Goal: Task Accomplishment & Management: Complete application form

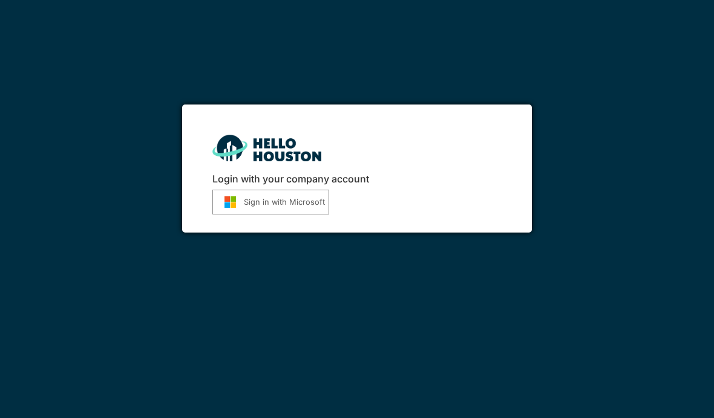
click at [308, 201] on button "Sign in with Microsoft" at bounding box center [270, 202] width 117 height 25
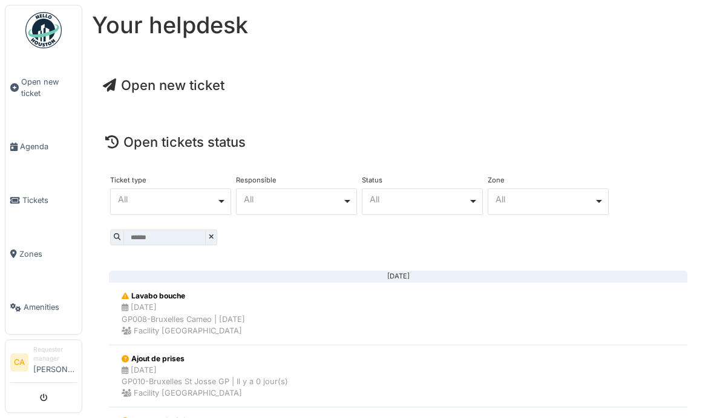
click at [218, 90] on span "Open new ticket" at bounding box center [164, 85] width 122 height 16
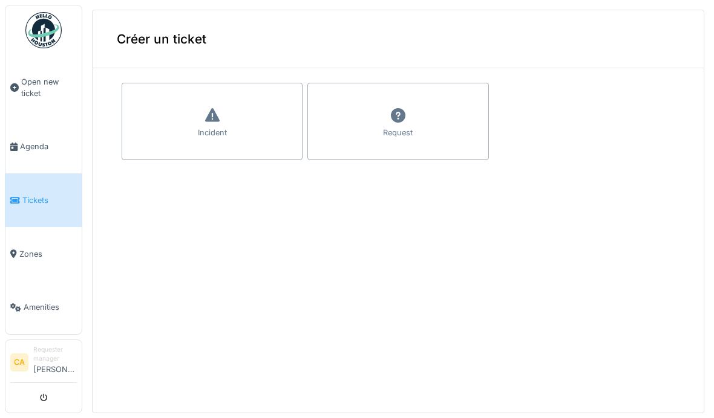
click at [252, 135] on div "Incident" at bounding box center [212, 121] width 181 height 77
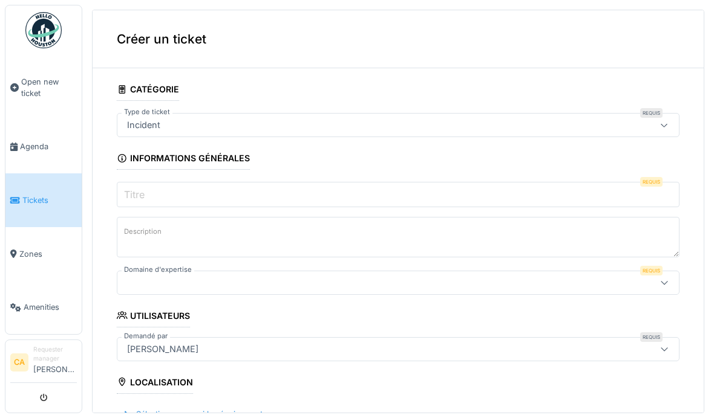
click at [278, 194] on input "Titre" at bounding box center [398, 194] width 562 height 25
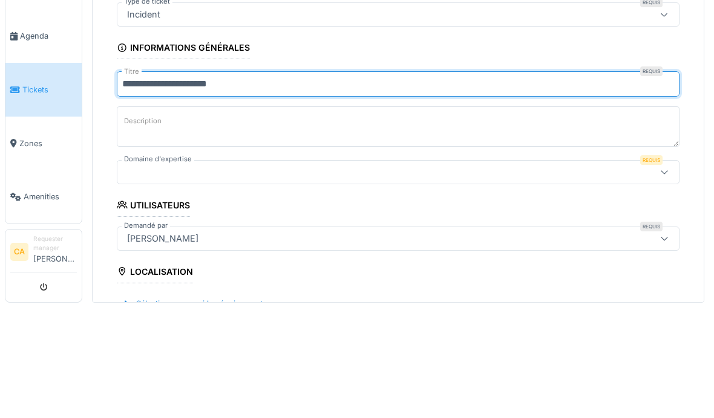
type input "**********"
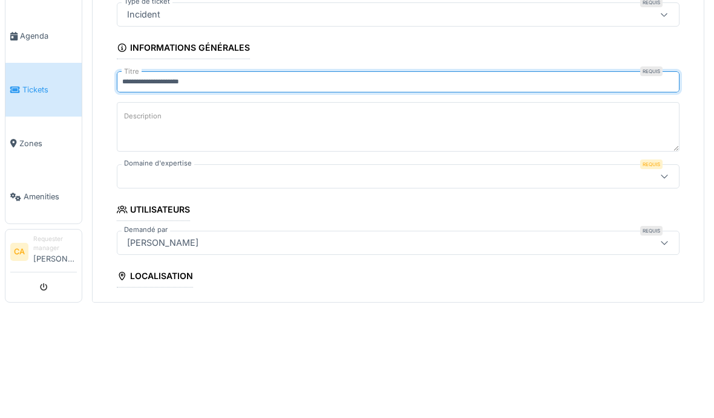
click at [357, 213] on textarea "Description" at bounding box center [398, 238] width 562 height 50
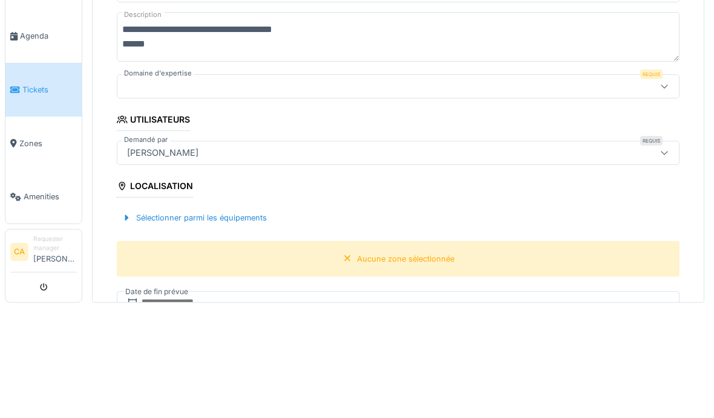
scroll to position [111, 0]
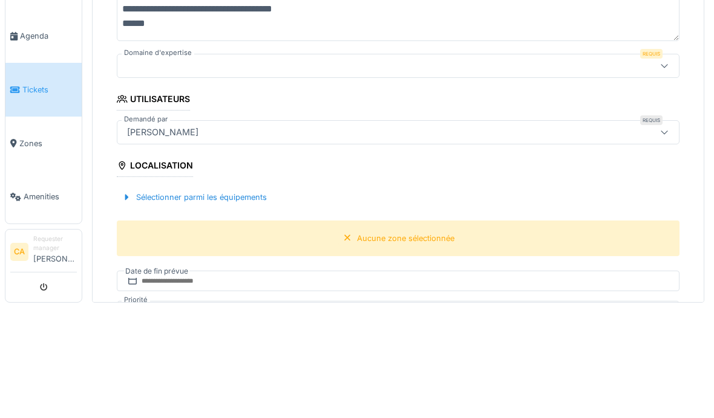
type textarea "**********"
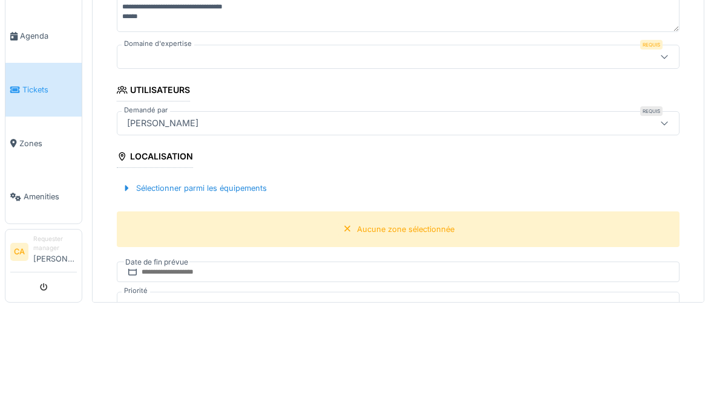
click at [557, 161] on div at bounding box center [365, 167] width 487 height 13
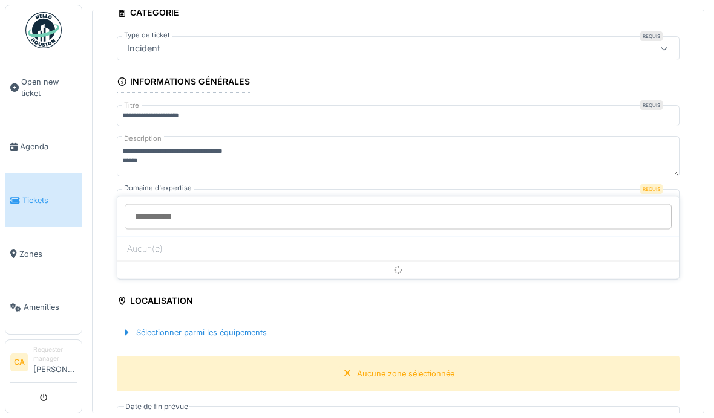
scroll to position [53, 0]
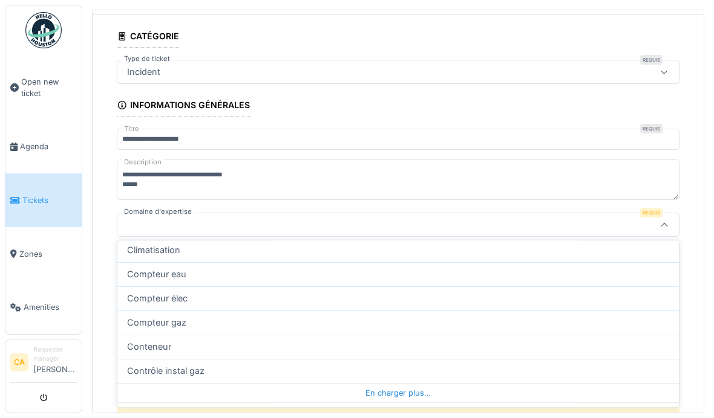
click at [492, 384] on div "En charger plus…" at bounding box center [397, 393] width 561 height 19
click at [424, 384] on div "En charger plus…" at bounding box center [397, 393] width 561 height 19
click at [466, 384] on div "En charger plus…" at bounding box center [397, 393] width 561 height 19
click at [483, 384] on div "En charger plus…" at bounding box center [397, 393] width 561 height 19
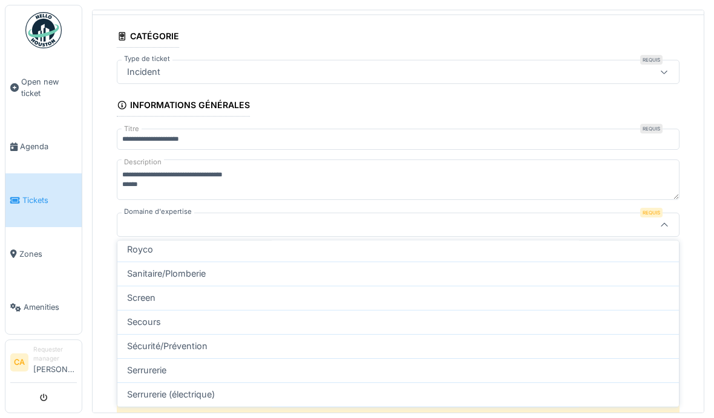
scroll to position [2221, 0]
click at [477, 267] on div "Sanitaire/Plomberie" at bounding box center [398, 273] width 542 height 13
type input "***"
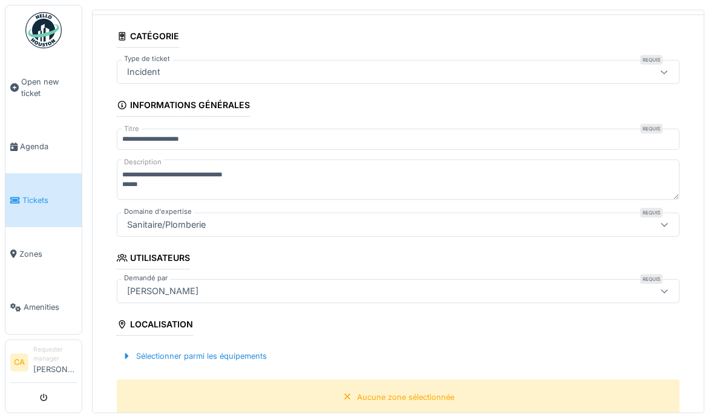
click at [151, 348] on div "Sélectionner parmi les équipements" at bounding box center [194, 356] width 155 height 16
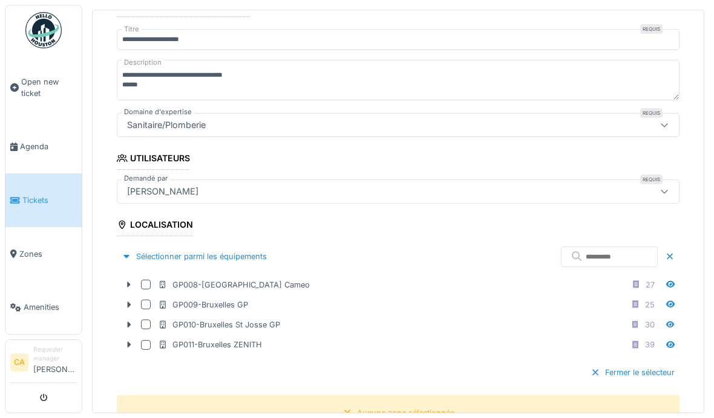
scroll to position [154, 0]
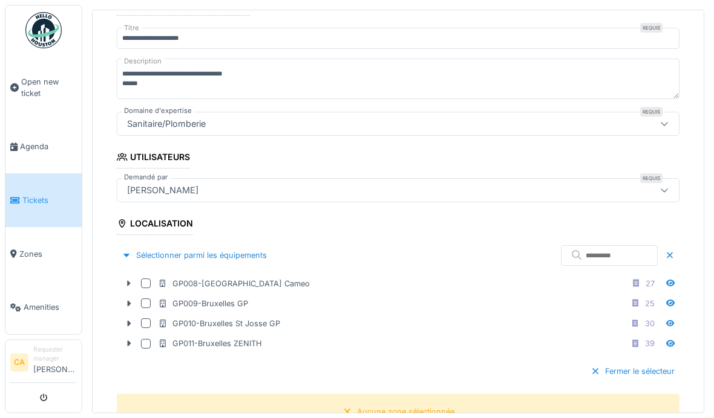
click at [145, 339] on div at bounding box center [146, 344] width 10 height 10
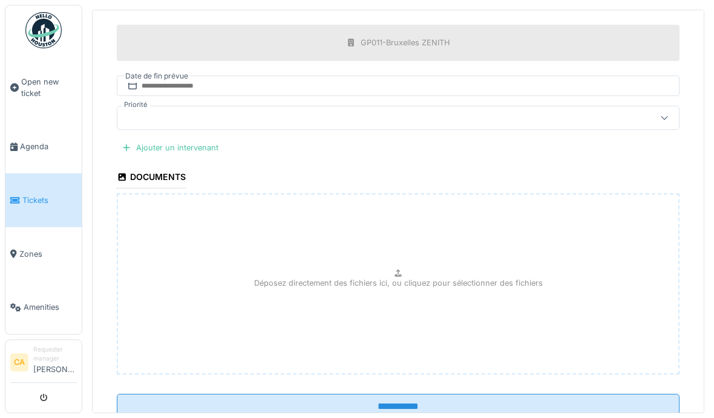
scroll to position [523, 0]
click at [493, 395] on input "**********" at bounding box center [398, 407] width 562 height 25
